Goal: Transaction & Acquisition: Purchase product/service

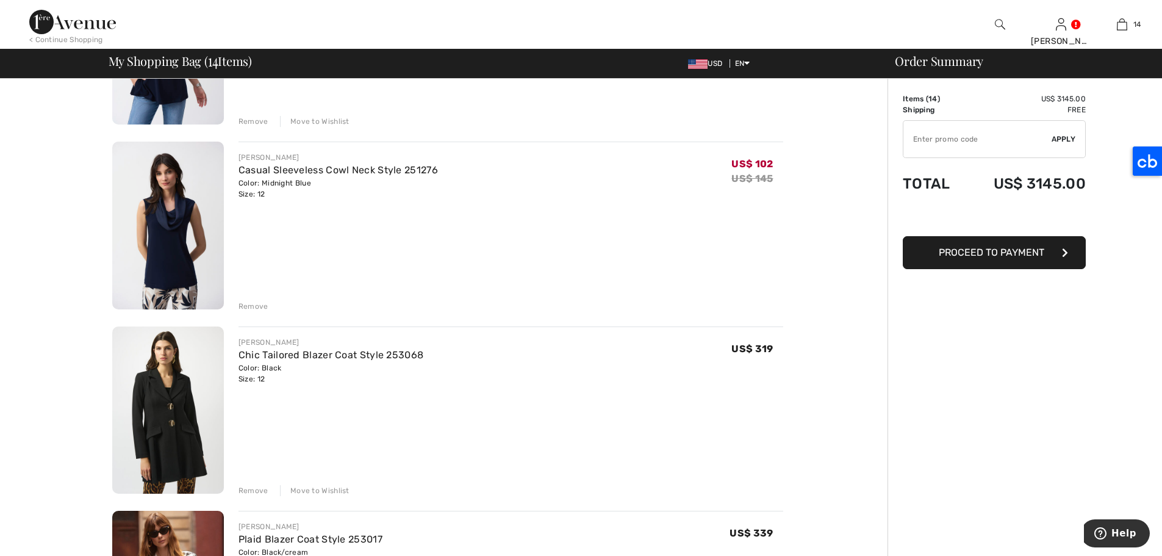
scroll to position [780, 0]
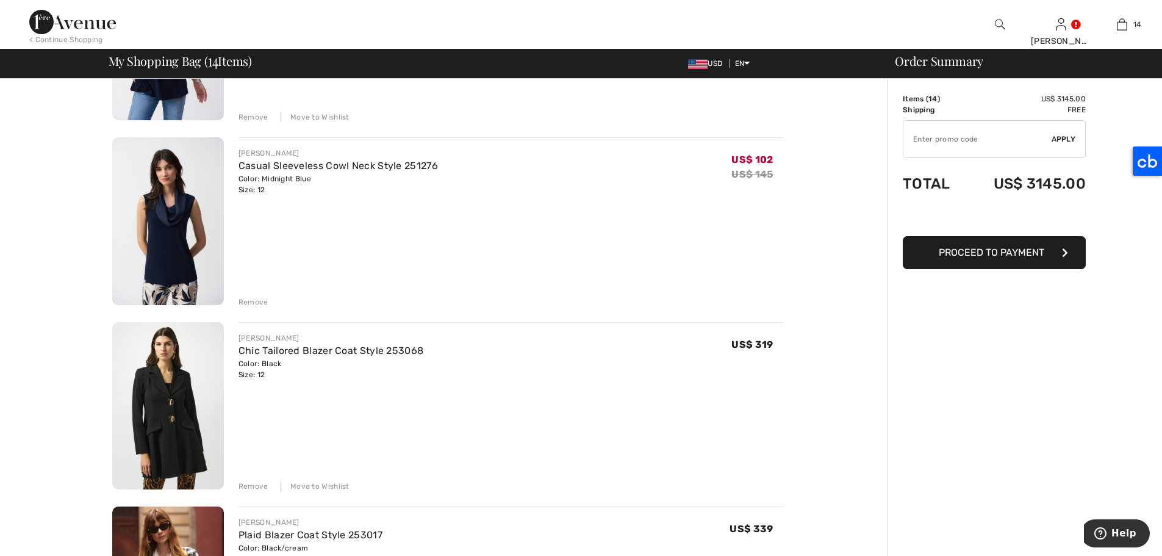
click at [249, 301] on div "Remove" at bounding box center [253, 301] width 30 height 11
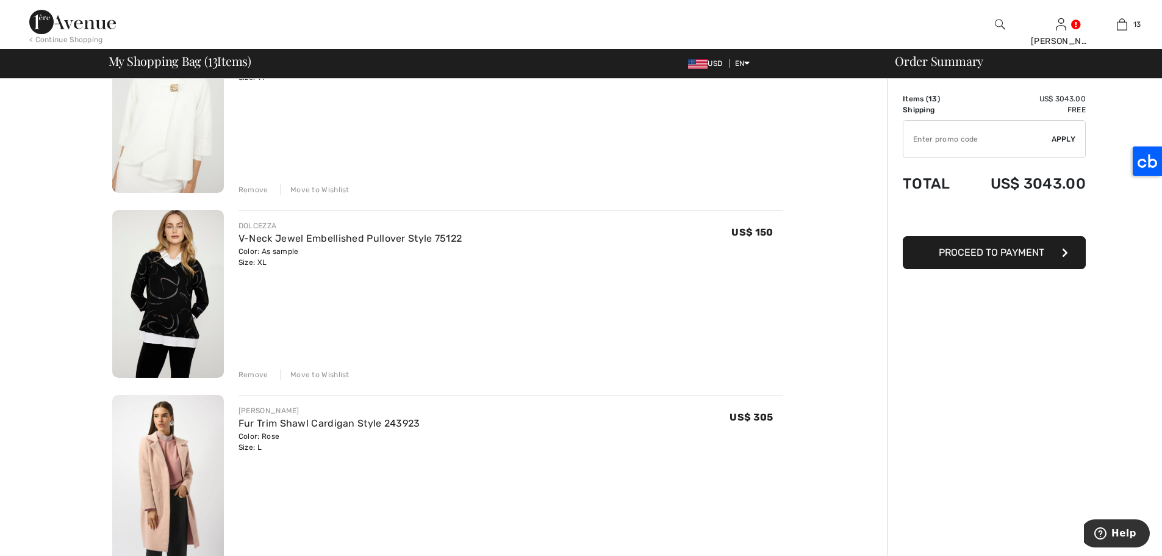
scroll to position [1613, 0]
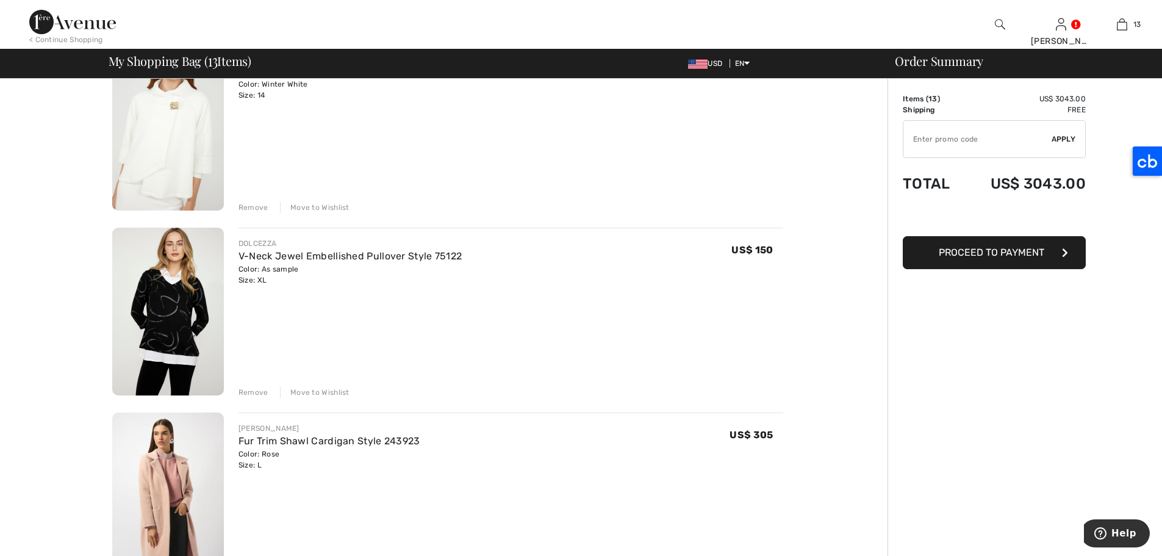
click at [161, 275] on img at bounding box center [168, 311] width 112 height 168
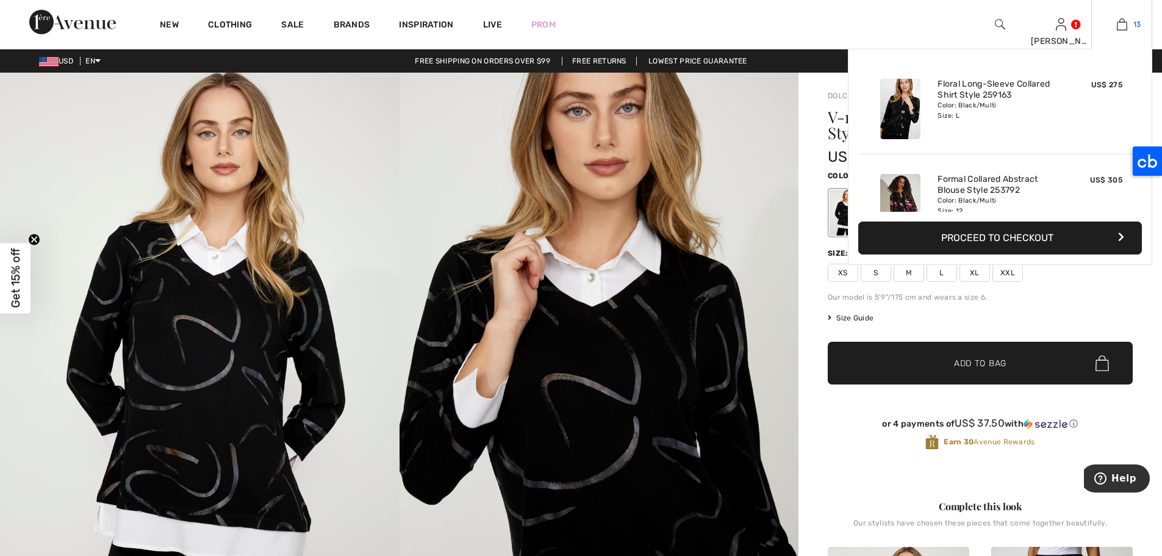
click at [1127, 25] on link "13" at bounding box center [1122, 24] width 60 height 15
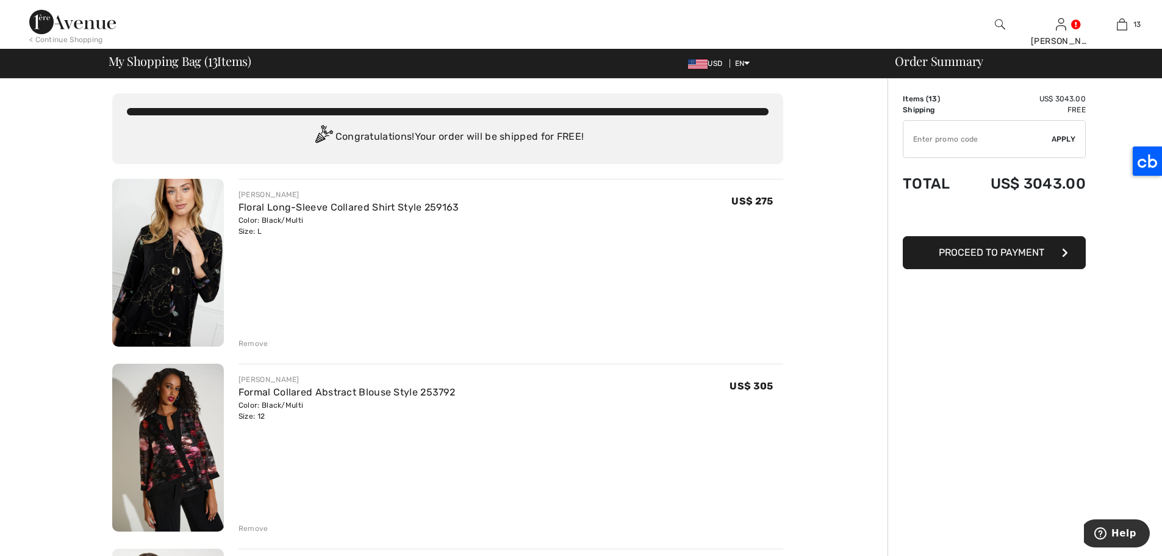
click at [176, 286] on img at bounding box center [168, 263] width 112 height 168
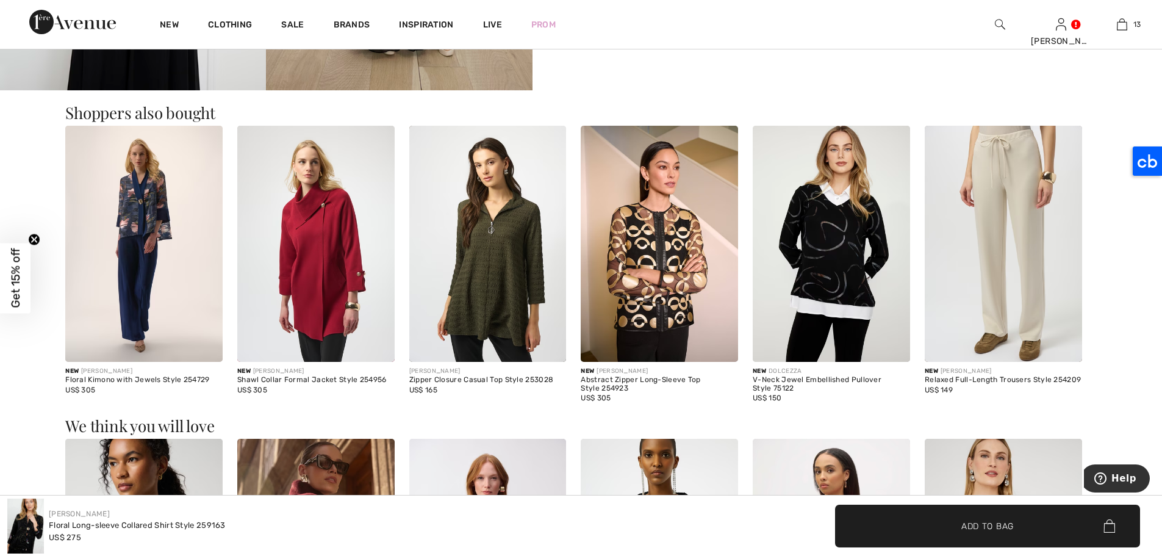
scroll to position [977, 0]
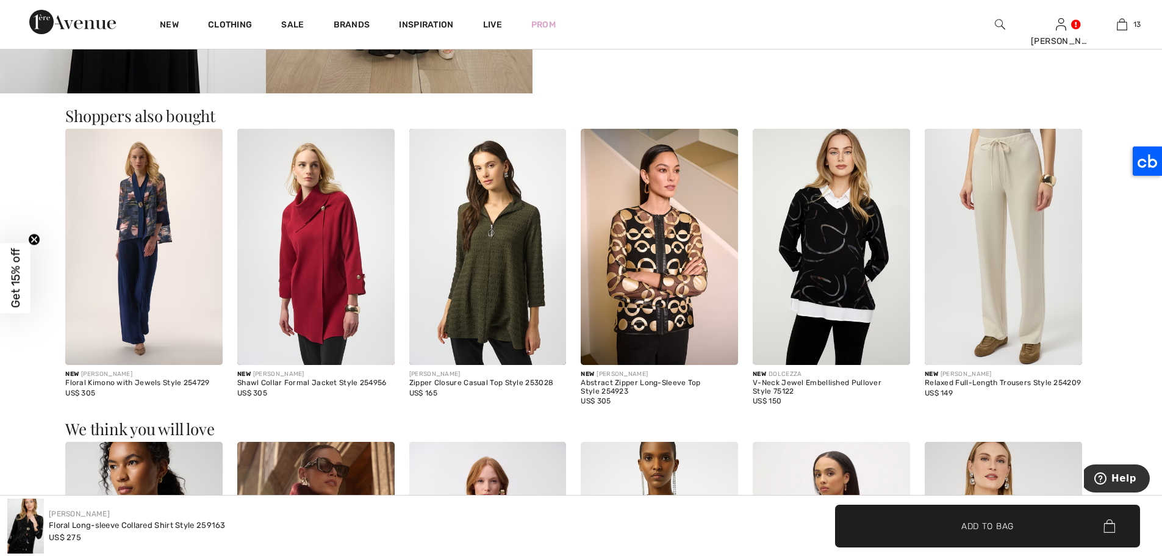
click at [141, 213] on img at bounding box center [143, 247] width 157 height 236
